Goal: Information Seeking & Learning: Learn about a topic

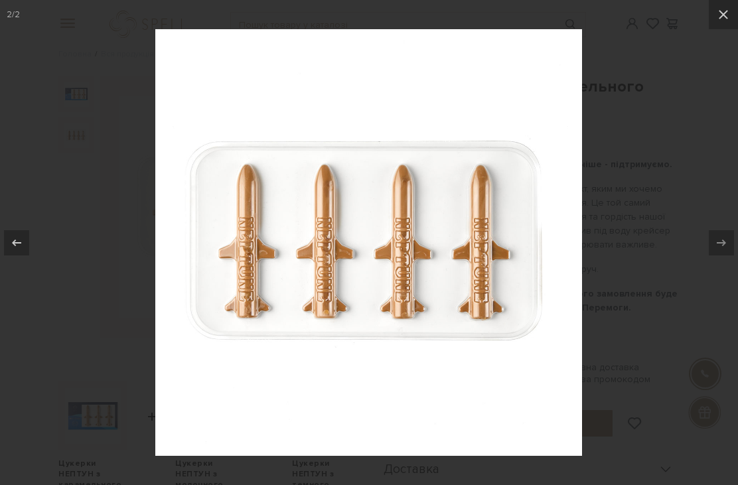
click at [718, 20] on icon at bounding box center [724, 15] width 16 height 16
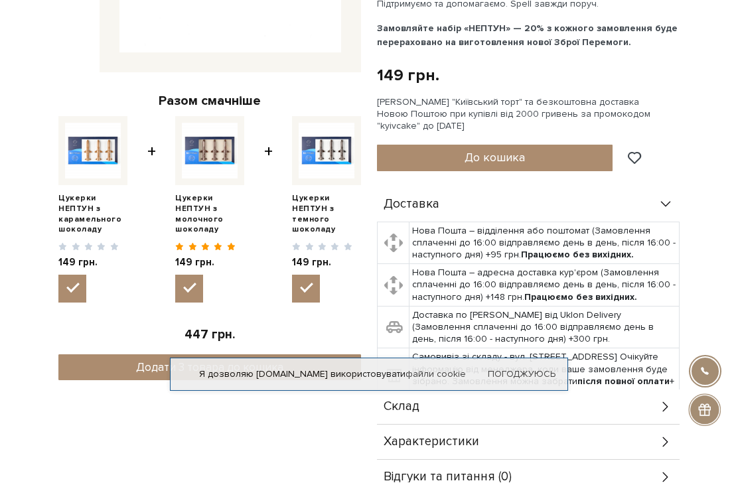
scroll to position [266, 0]
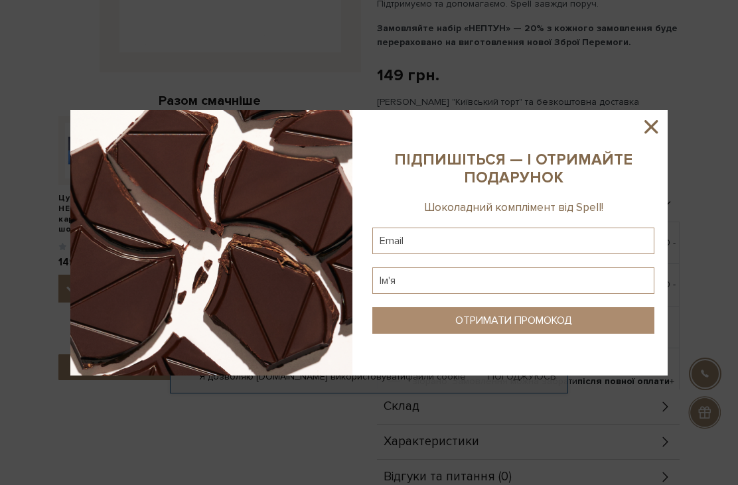
click at [649, 133] on icon at bounding box center [651, 126] width 13 height 13
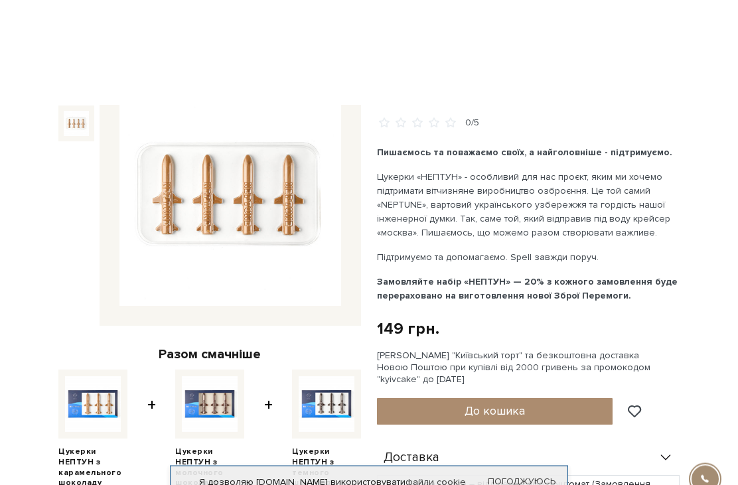
scroll to position [0, 0]
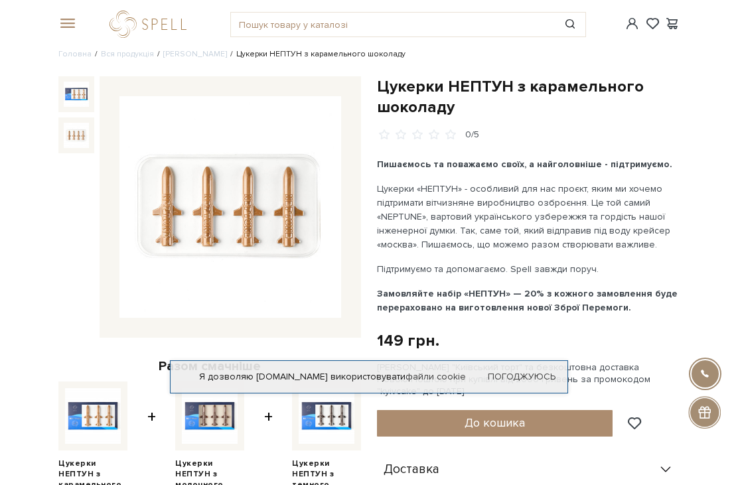
click at [176, 25] on link "logo" at bounding box center [151, 24] width 83 height 27
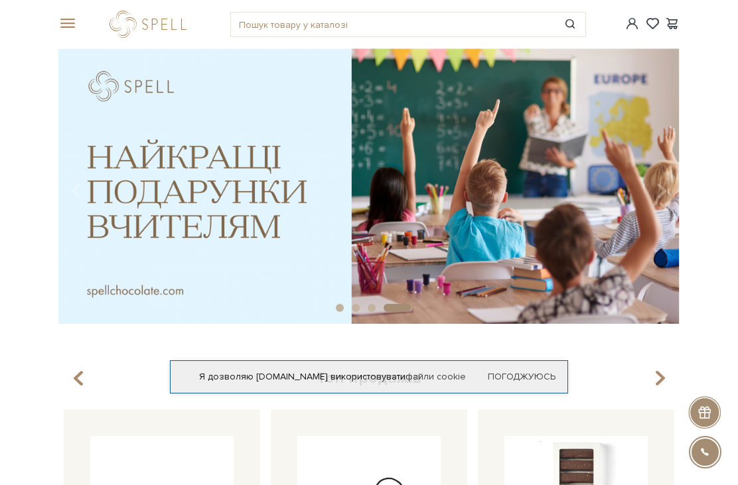
click at [67, 30] on span at bounding box center [64, 24] width 13 height 12
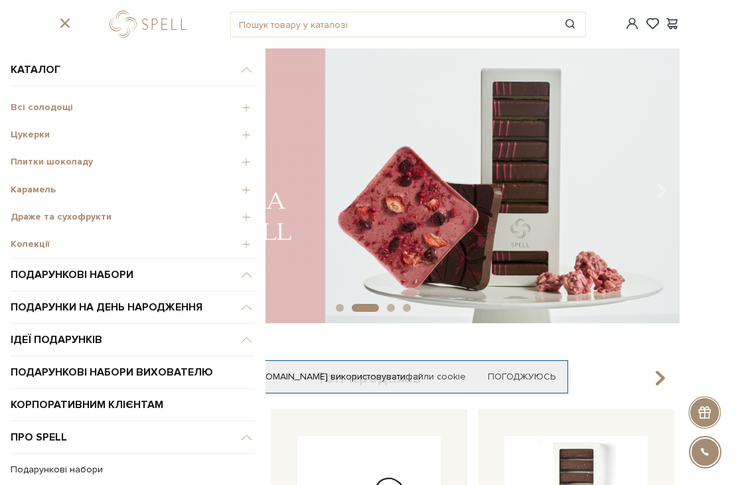
click at [84, 162] on span "Плитки шоколаду" at bounding box center [133, 162] width 244 height 12
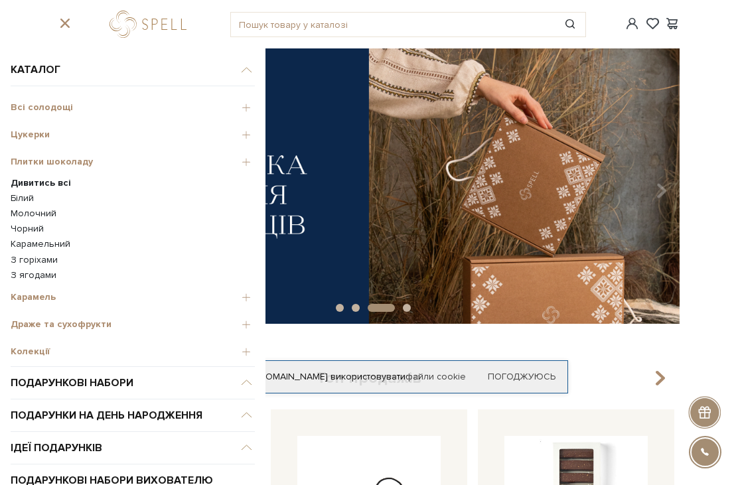
click at [63, 183] on b "Дивитись всі" at bounding box center [41, 182] width 60 height 11
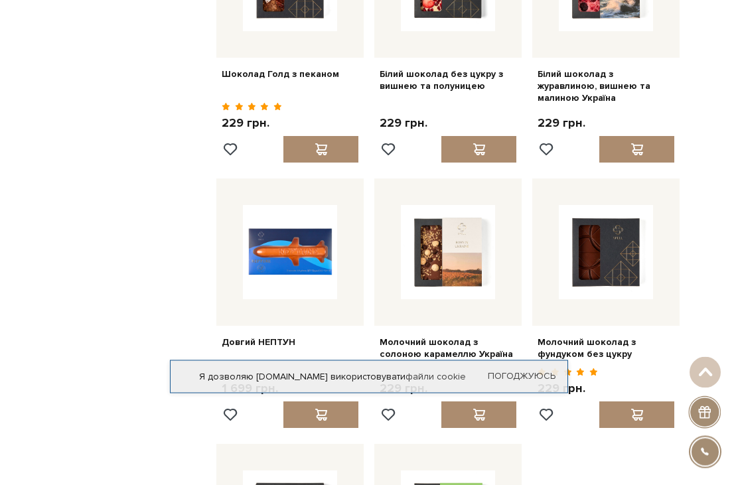
scroll to position [1063, 0]
click at [256, 337] on link "Довгий НЕПТУН" at bounding box center [290, 343] width 137 height 12
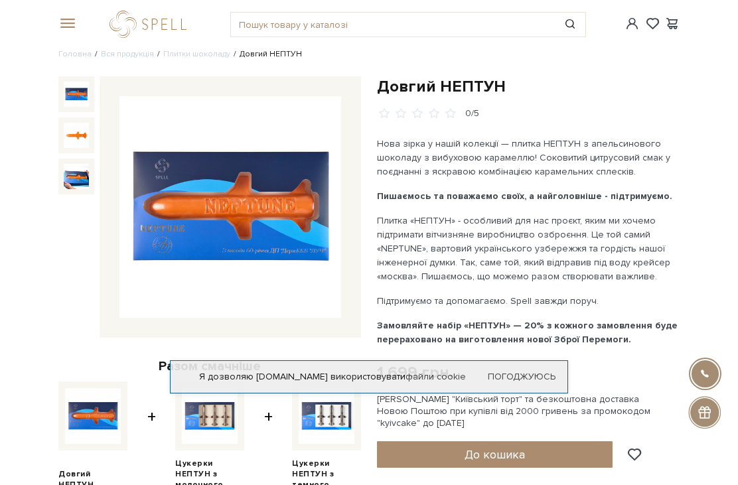
click at [274, 246] on img at bounding box center [231, 207] width 222 height 222
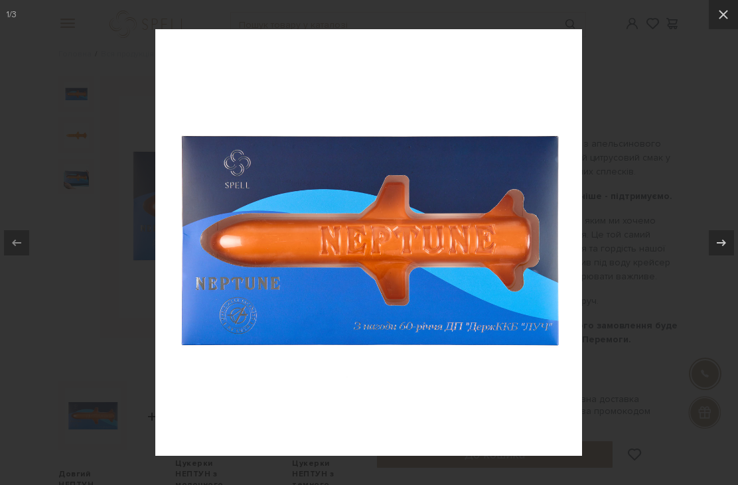
click at [717, 14] on icon at bounding box center [724, 15] width 16 height 16
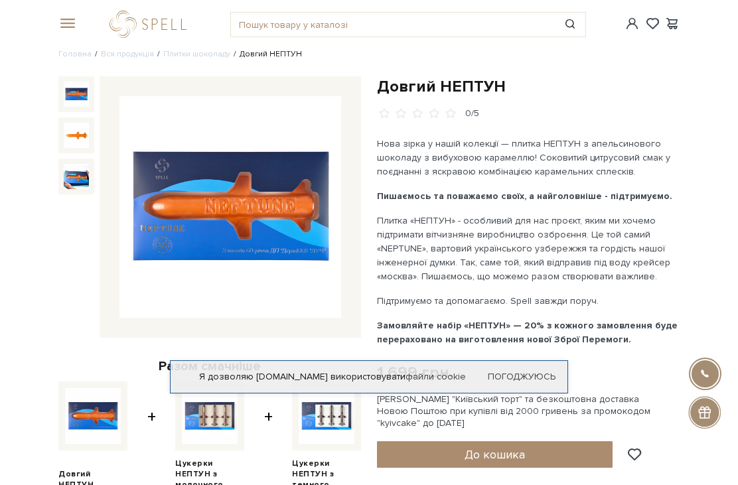
click at [83, 183] on img at bounding box center [76, 176] width 25 height 25
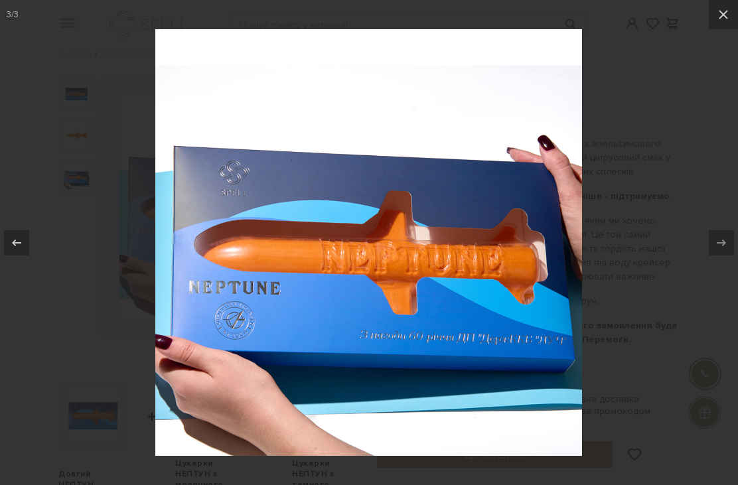
click at [720, 15] on icon at bounding box center [724, 15] width 16 height 16
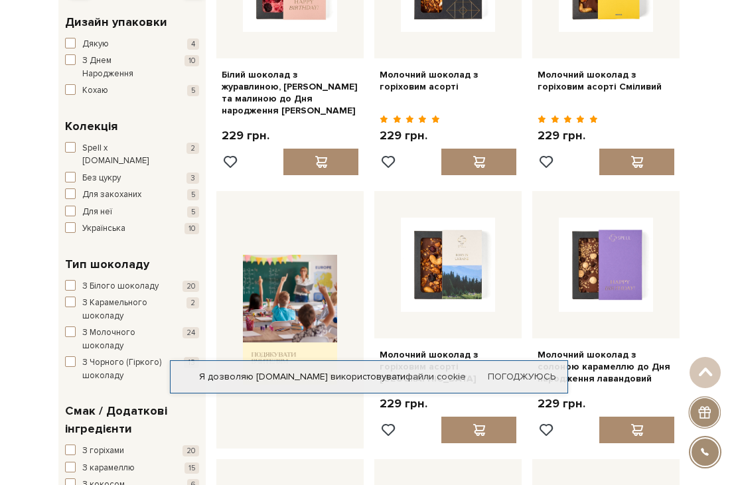
scroll to position [243, 0]
